Goal: Check status: Check status

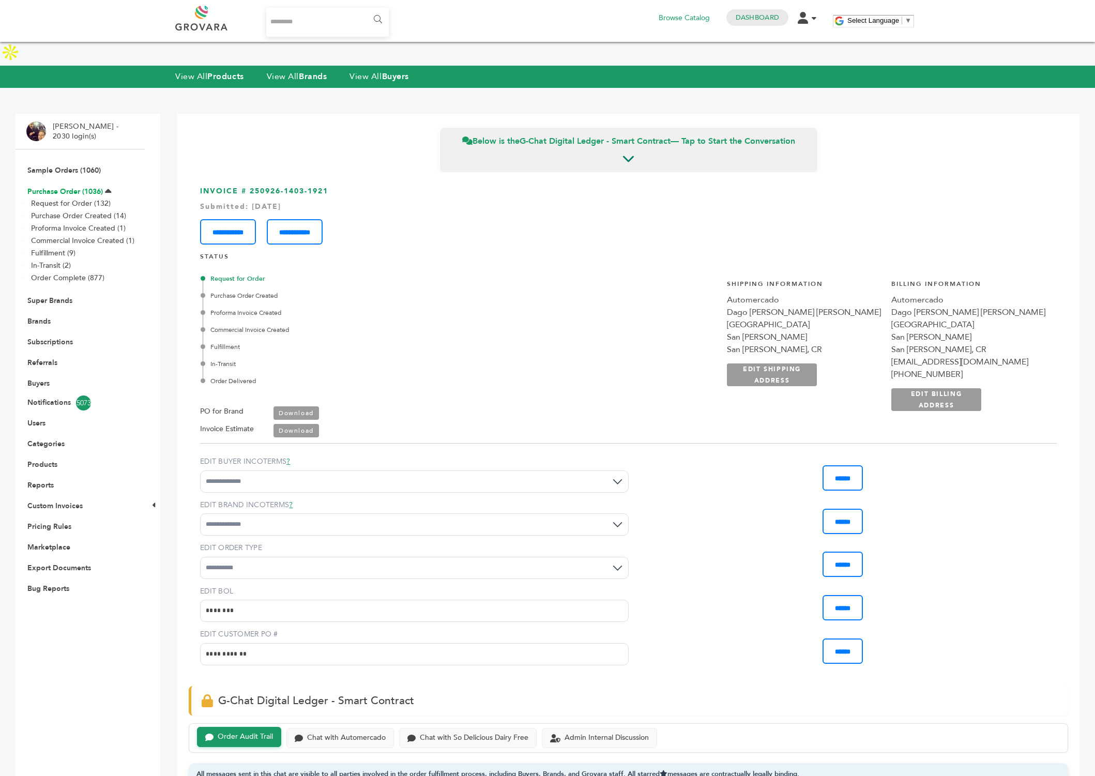
click at [63, 187] on link "Purchase Order (1036)" at bounding box center [64, 192] width 75 height 10
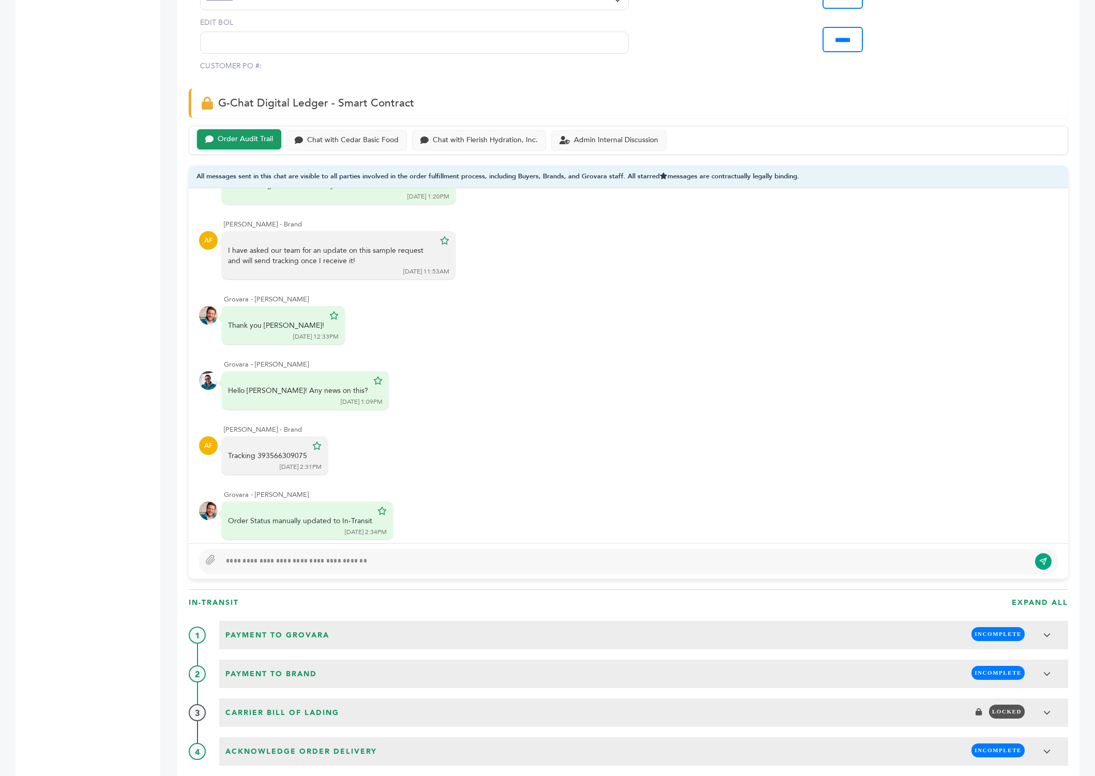
scroll to position [568, 0]
